Goal: Transaction & Acquisition: Purchase product/service

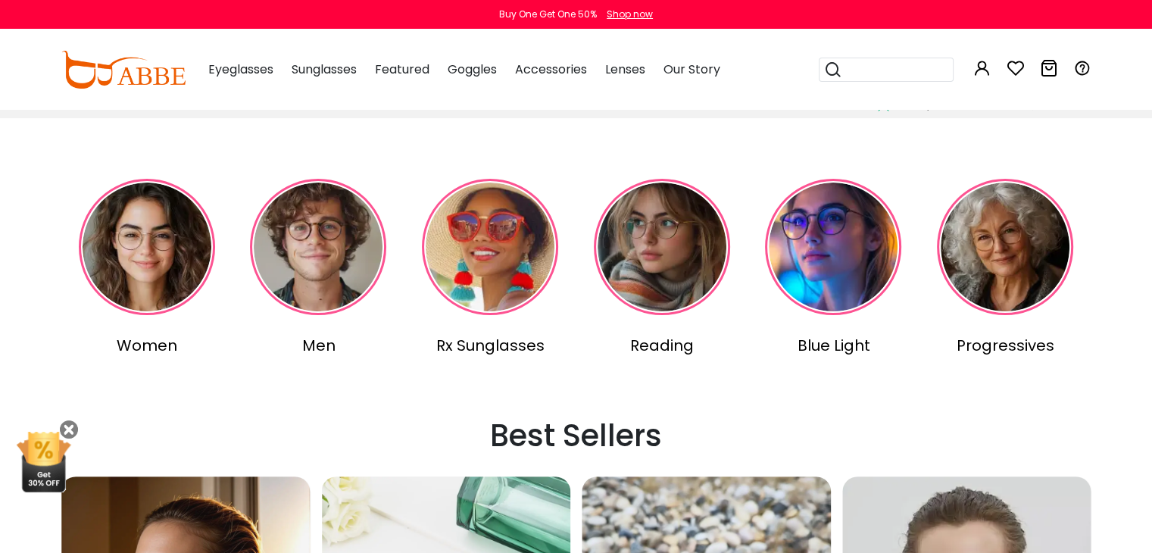
click at [489, 250] on img at bounding box center [490, 247] width 136 height 136
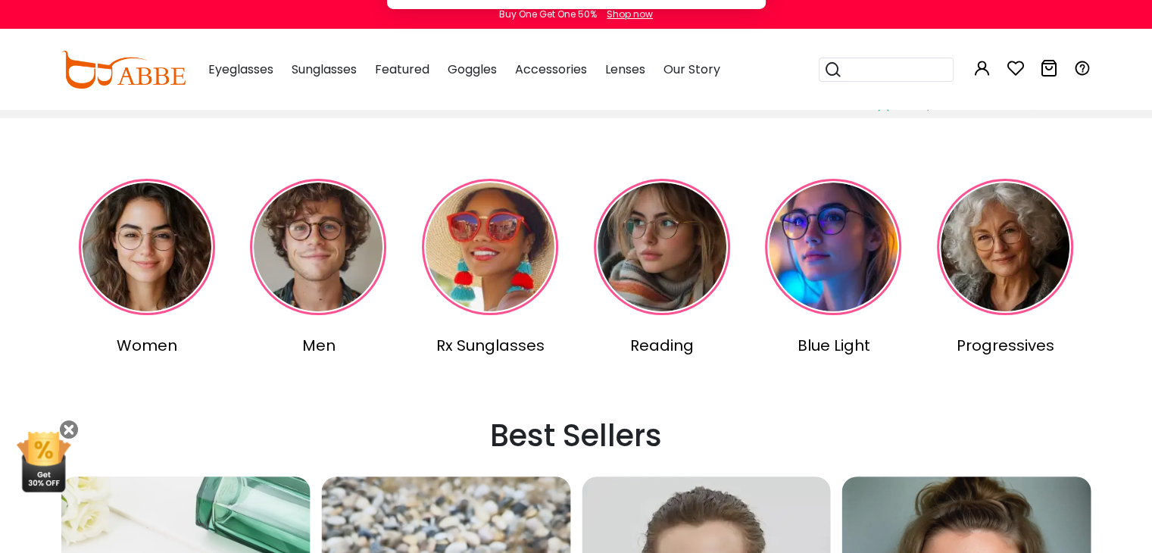
click at [609, 101] on button "Later" at bounding box center [607, 98] width 68 height 38
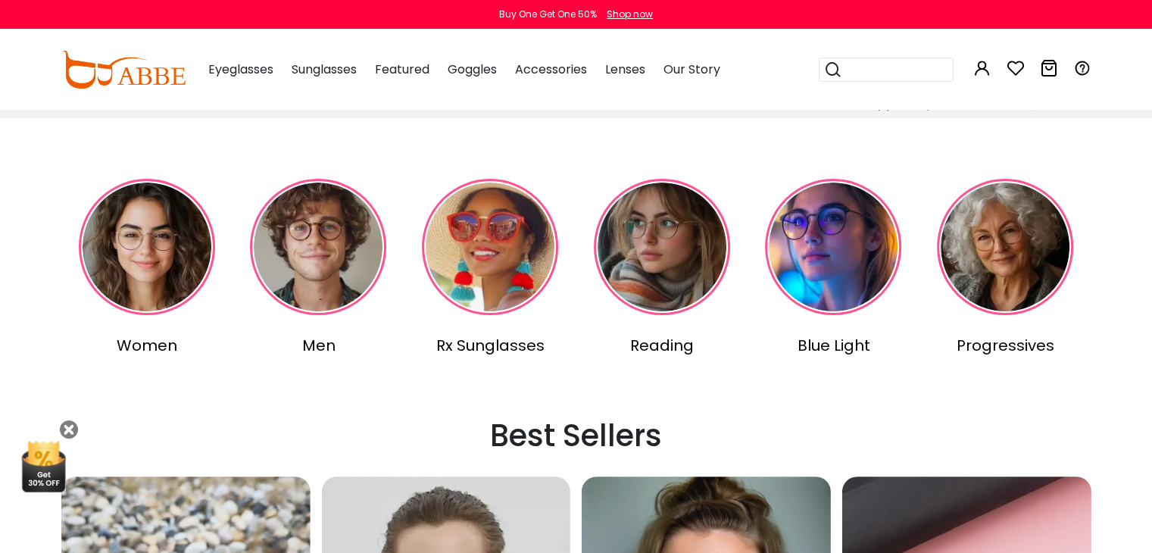
click at [453, 279] on img at bounding box center [490, 247] width 136 height 136
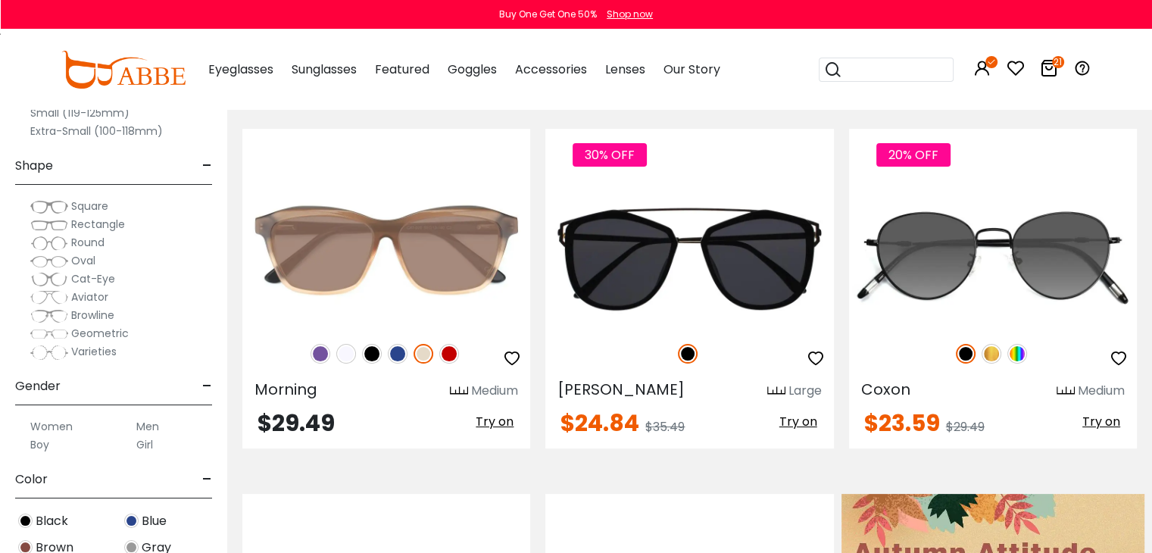
scroll to position [379, 0]
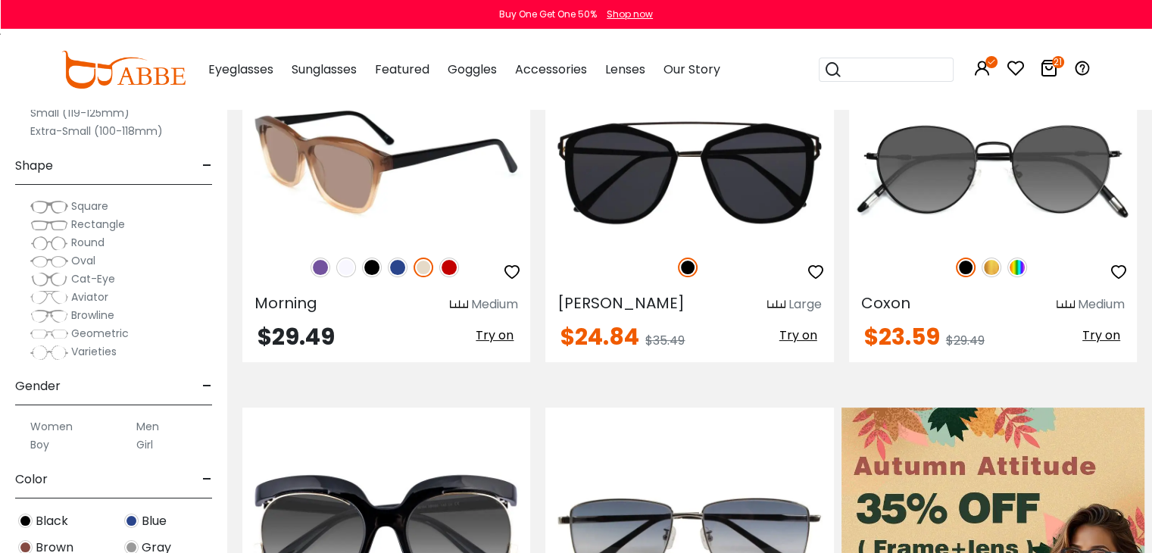
click at [476, 189] on img at bounding box center [386, 169] width 288 height 144
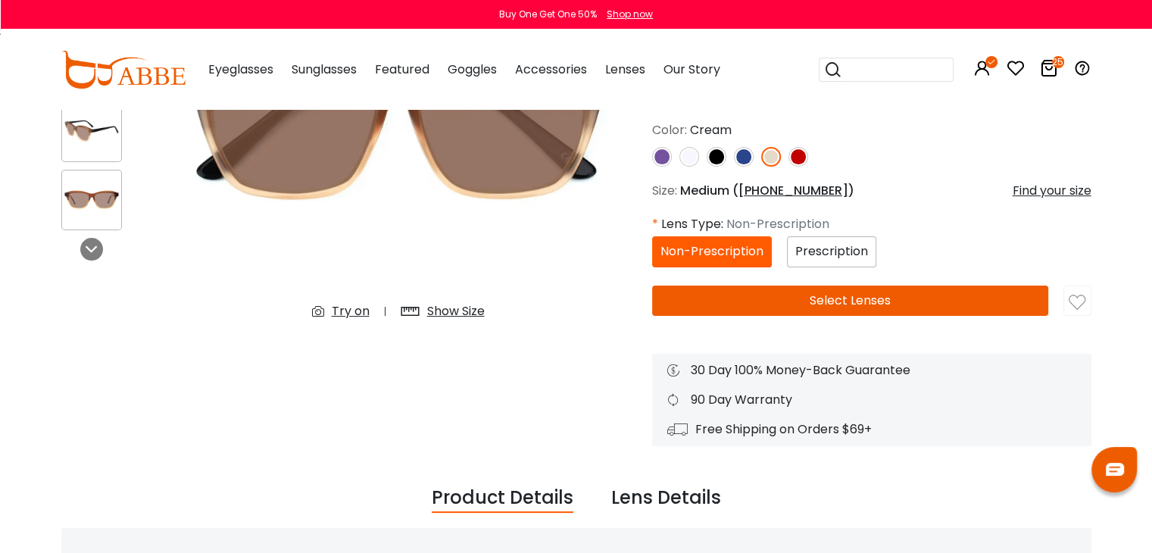
scroll to position [227, 0]
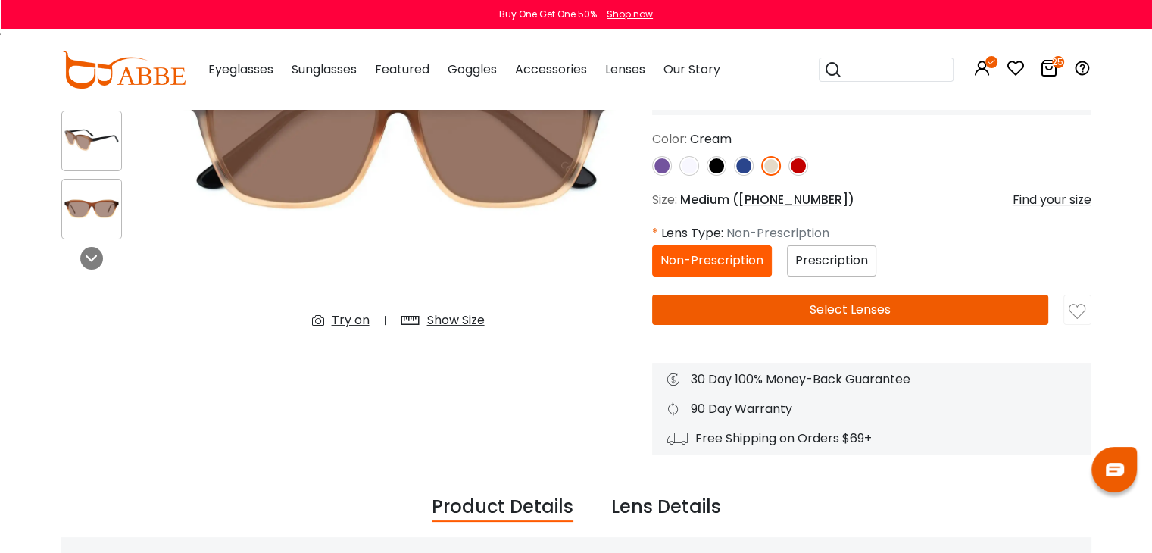
click at [863, 308] on button "Select Lenses" at bounding box center [850, 310] width 397 height 30
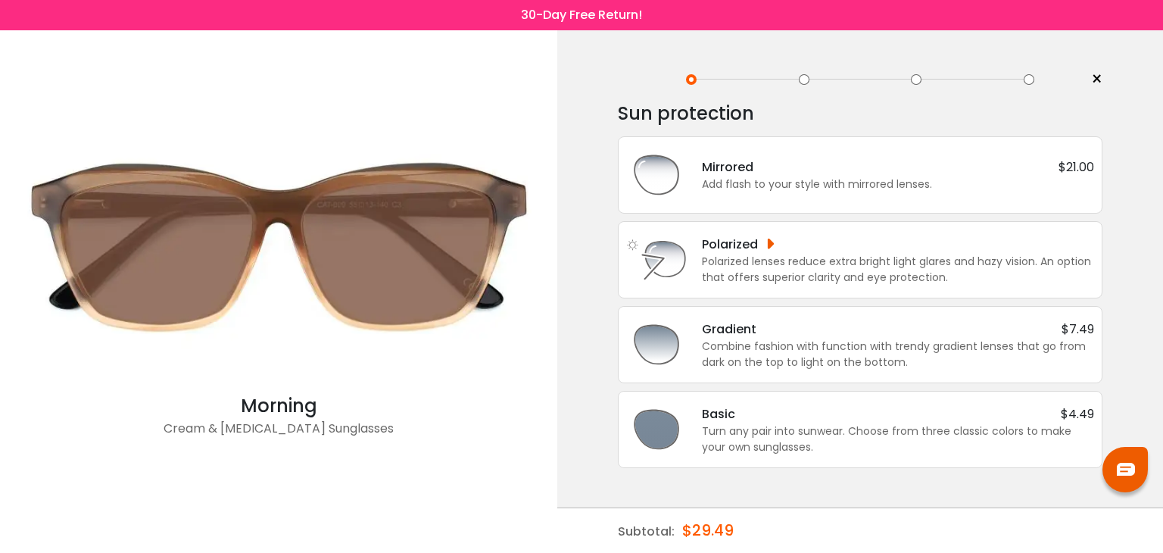
click at [1106, 81] on div "< × Enter your prescription SPH (Sphere) Lens strength needed to correct your v…" at bounding box center [860, 291] width 606 height 523
click at [1091, 73] on span "×" at bounding box center [1096, 79] width 11 height 23
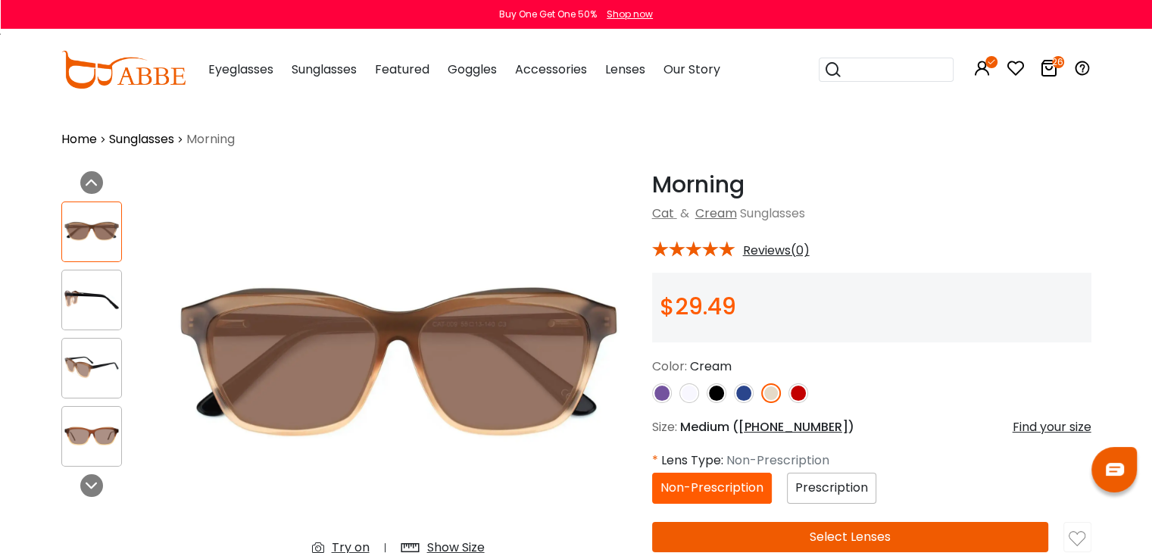
click at [1054, 64] on icon "26" at bounding box center [1058, 62] width 12 height 12
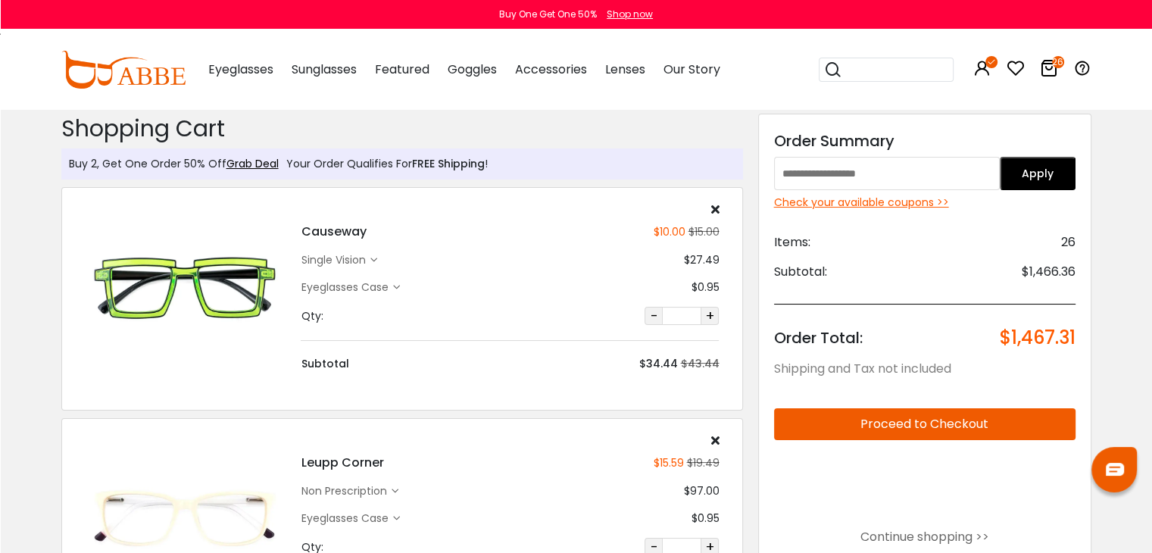
type input "********"
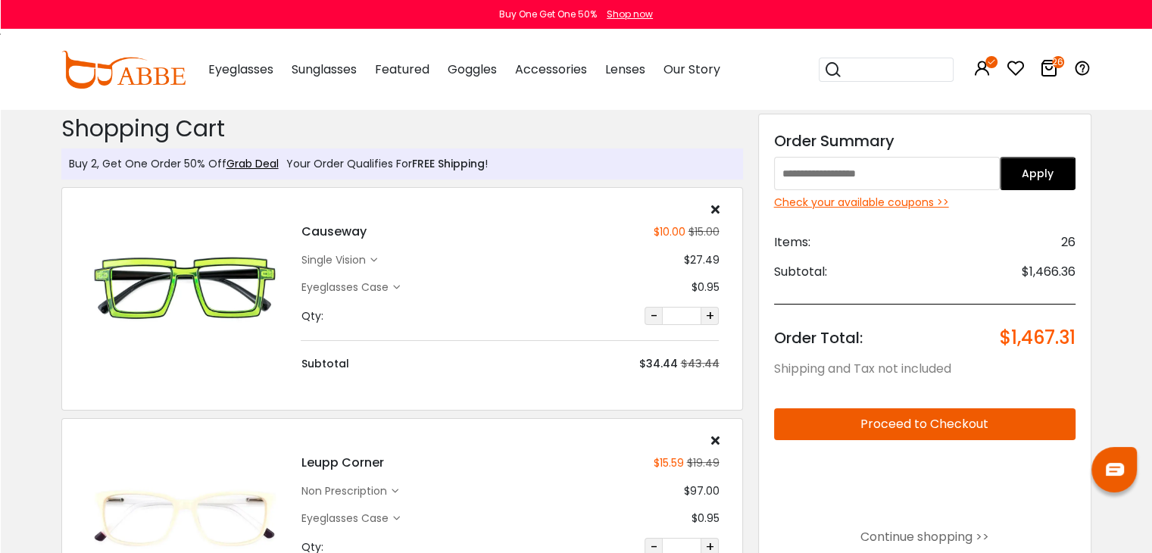
type input "********"
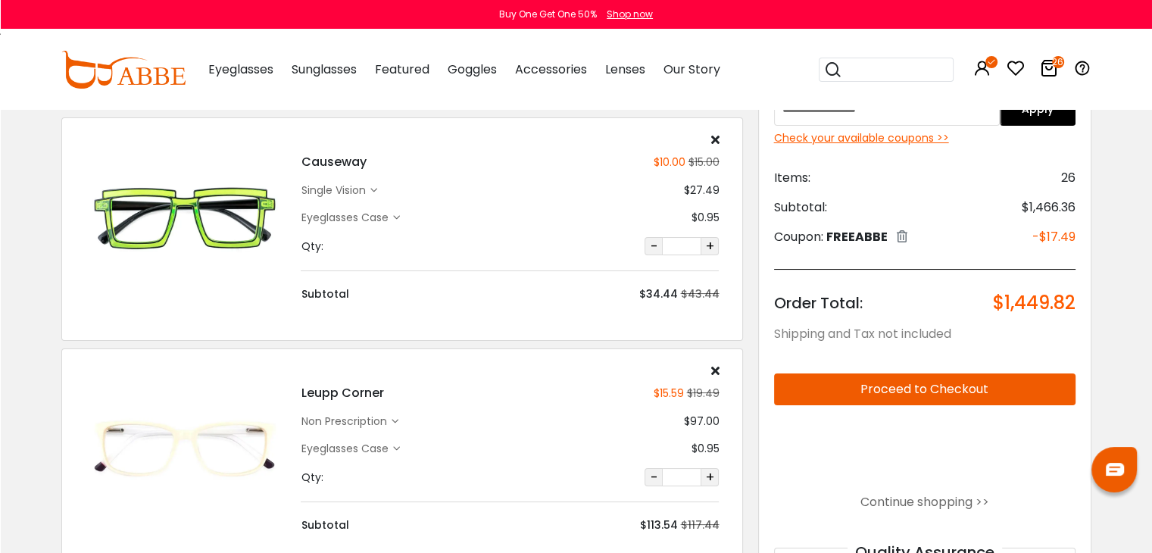
scroll to position [76, 0]
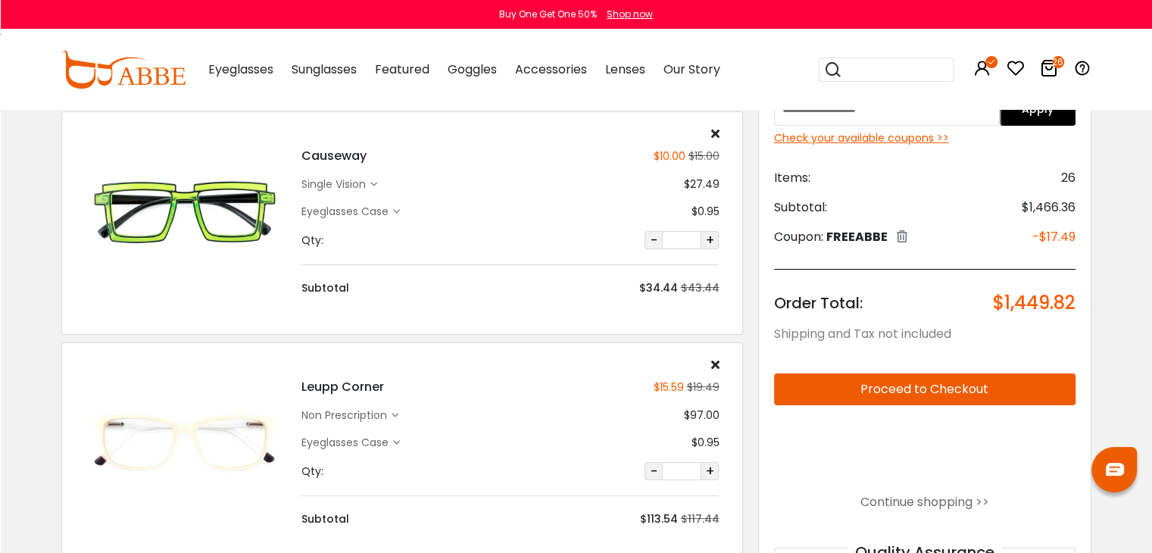
click at [866, 390] on button "Proceed to Checkout" at bounding box center [924, 389] width 301 height 32
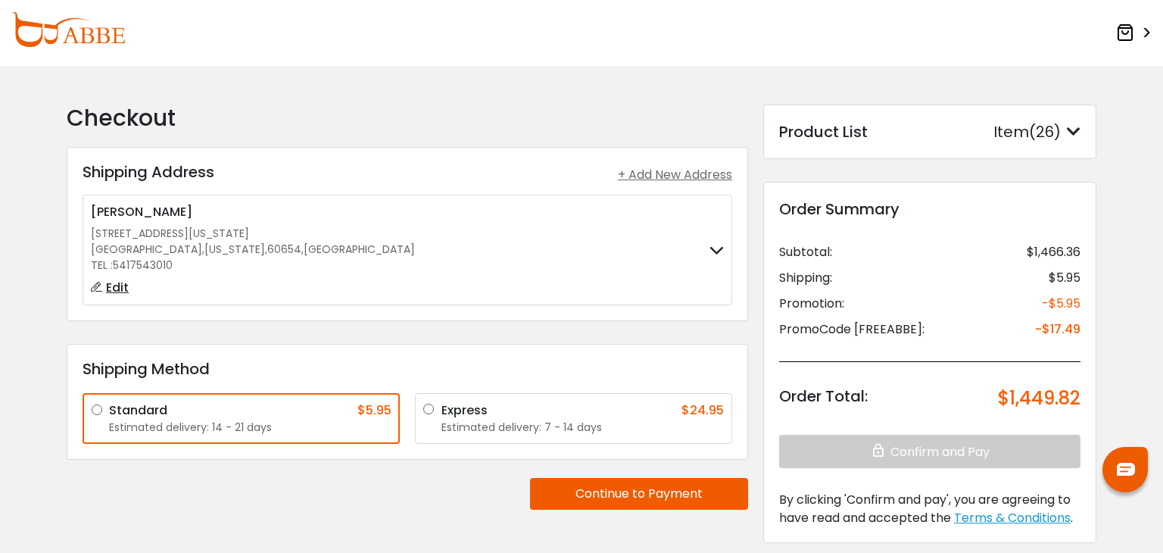
click at [632, 483] on button "Continue to Payment" at bounding box center [639, 494] width 218 height 32
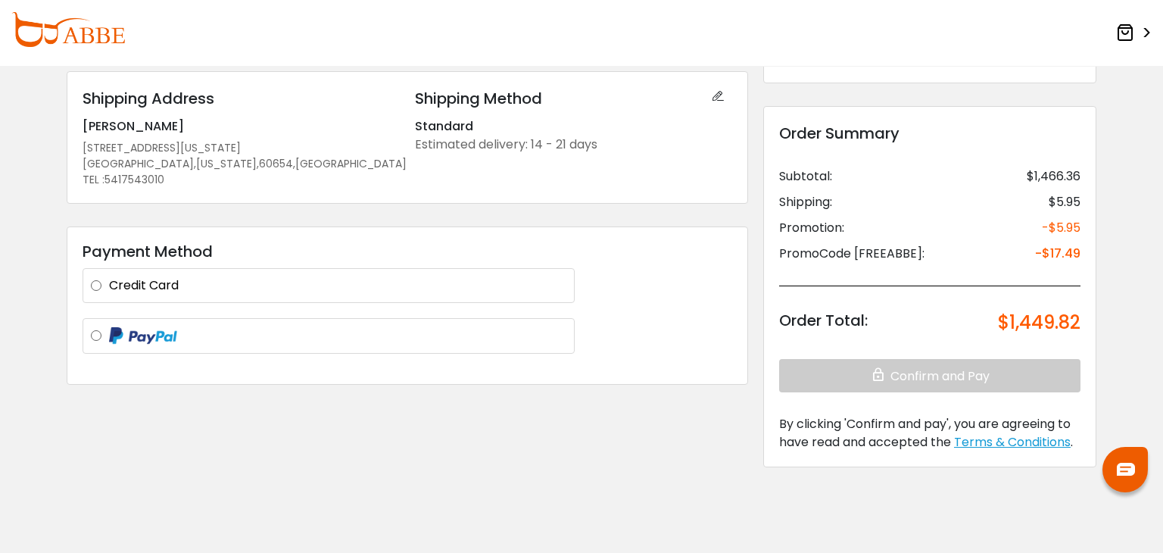
scroll to position [130, 0]
